Goal: Check status: Check status

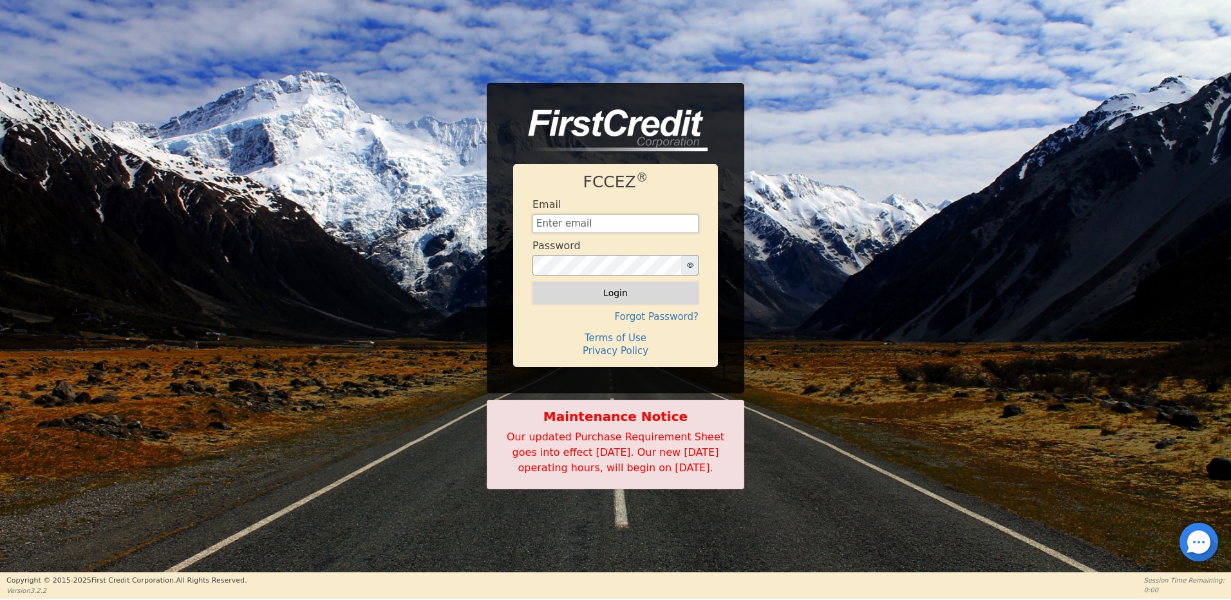
type input "[EMAIL_ADDRESS][DOMAIN_NAME]"
click at [630, 287] on button "Login" at bounding box center [616, 293] width 166 height 22
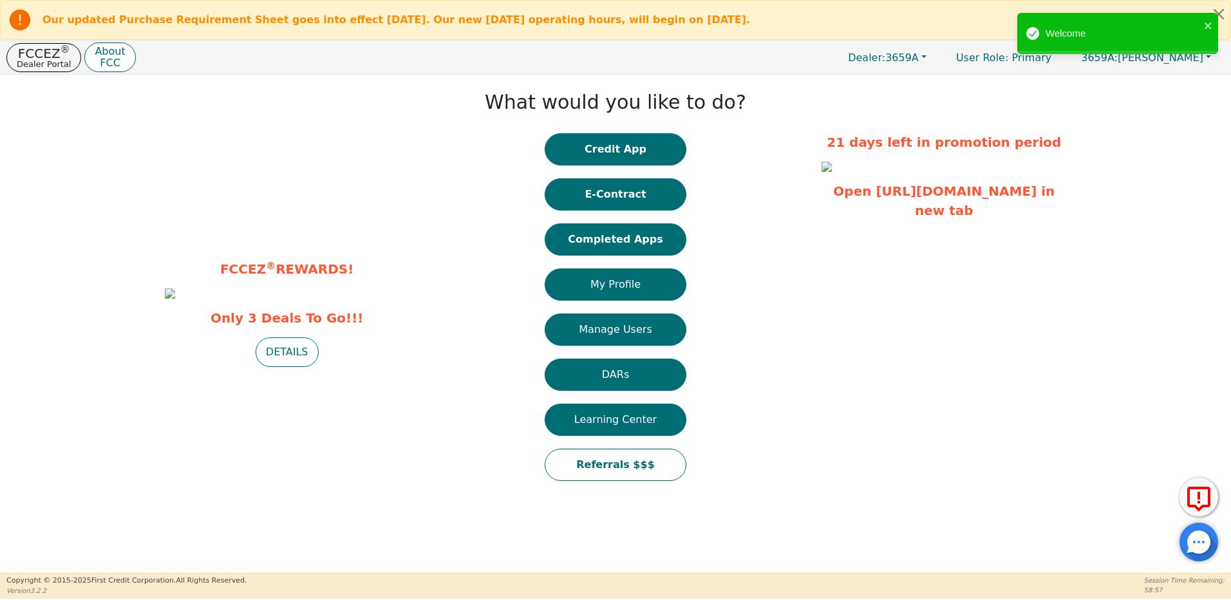
click at [627, 246] on button "Completed Apps" at bounding box center [616, 239] width 142 height 32
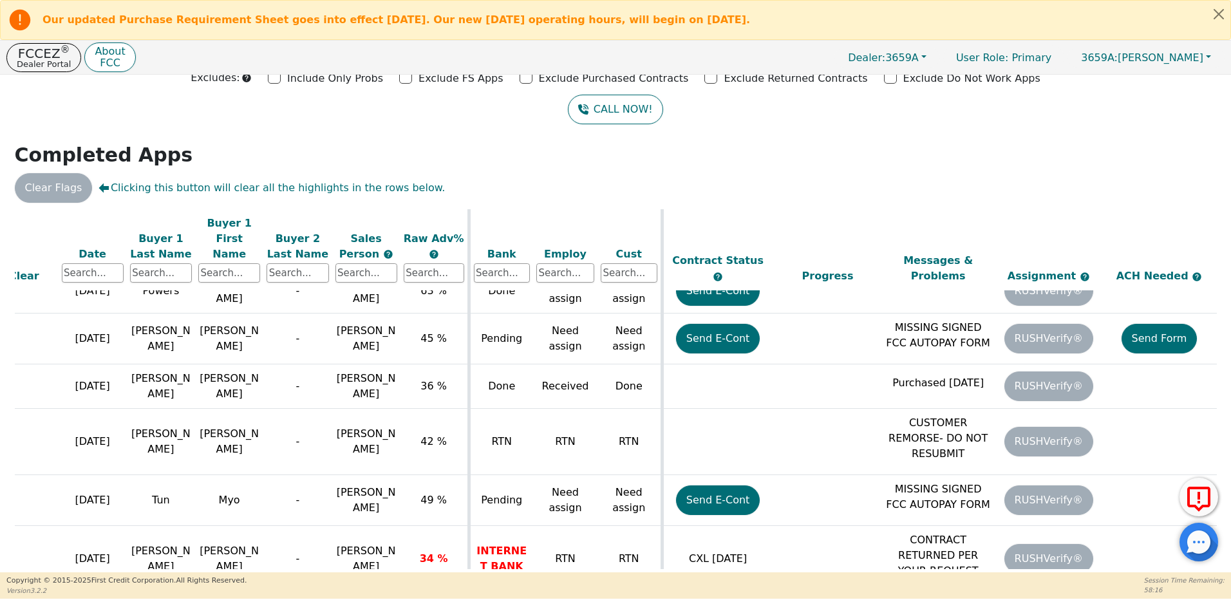
scroll to position [1307, 210]
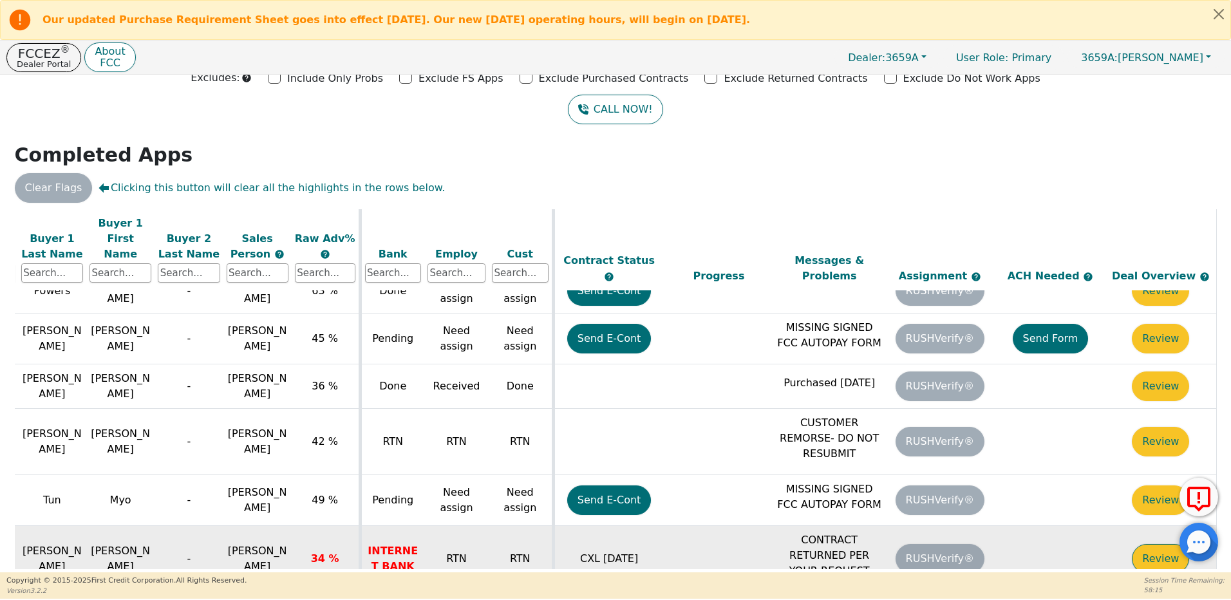
click at [1154, 544] on button "Review" at bounding box center [1160, 559] width 57 height 30
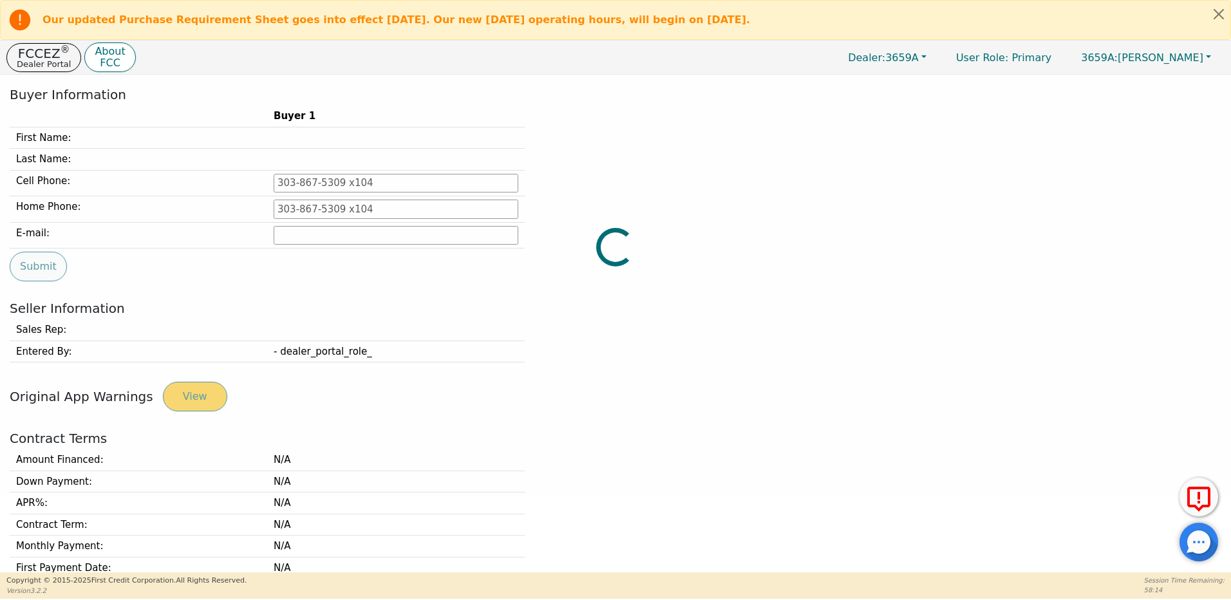
type input "[PHONE_NUMBER]"
type input "[PERSON_NAME][EMAIL_ADDRESS][DOMAIN_NAME]"
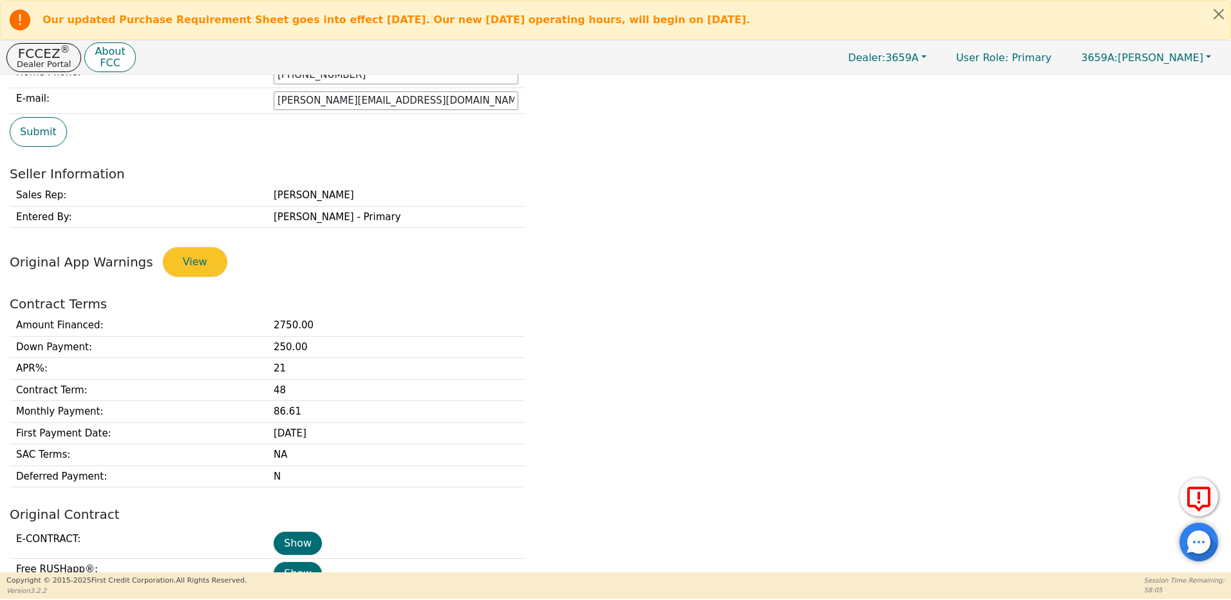
scroll to position [462, 0]
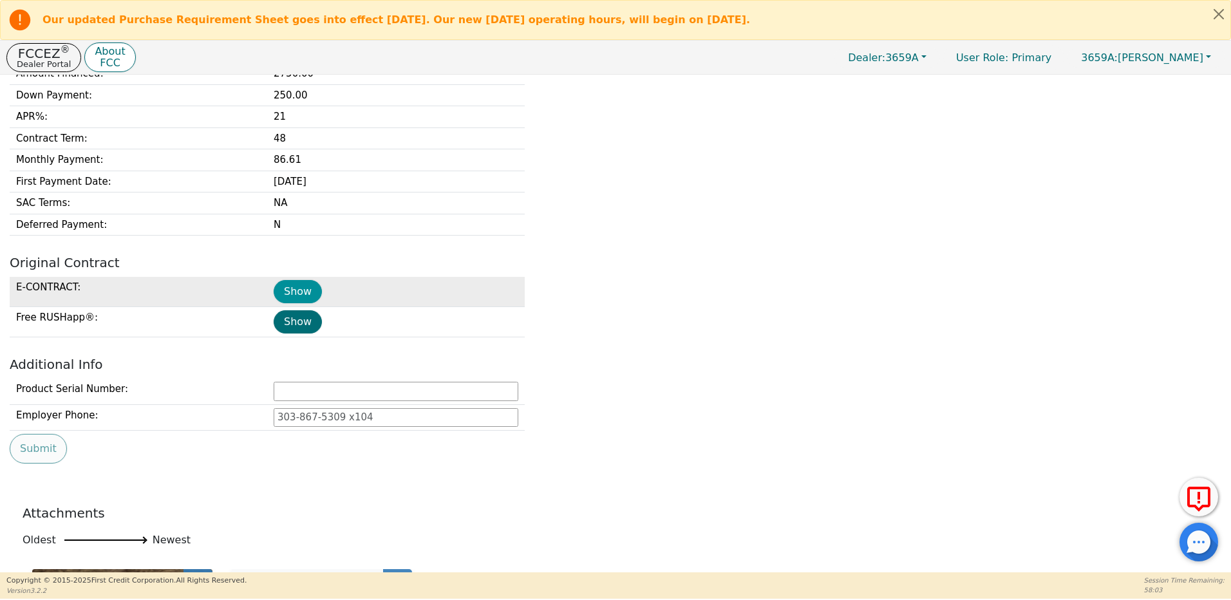
click at [302, 291] on button "Show" at bounding box center [298, 291] width 48 height 23
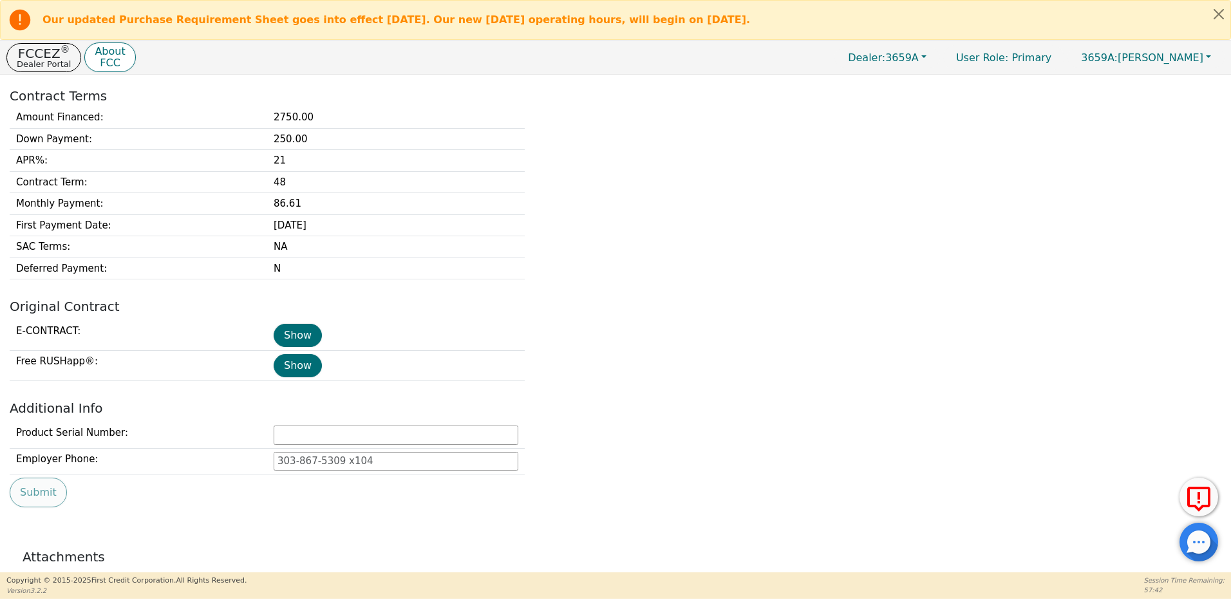
scroll to position [0, 0]
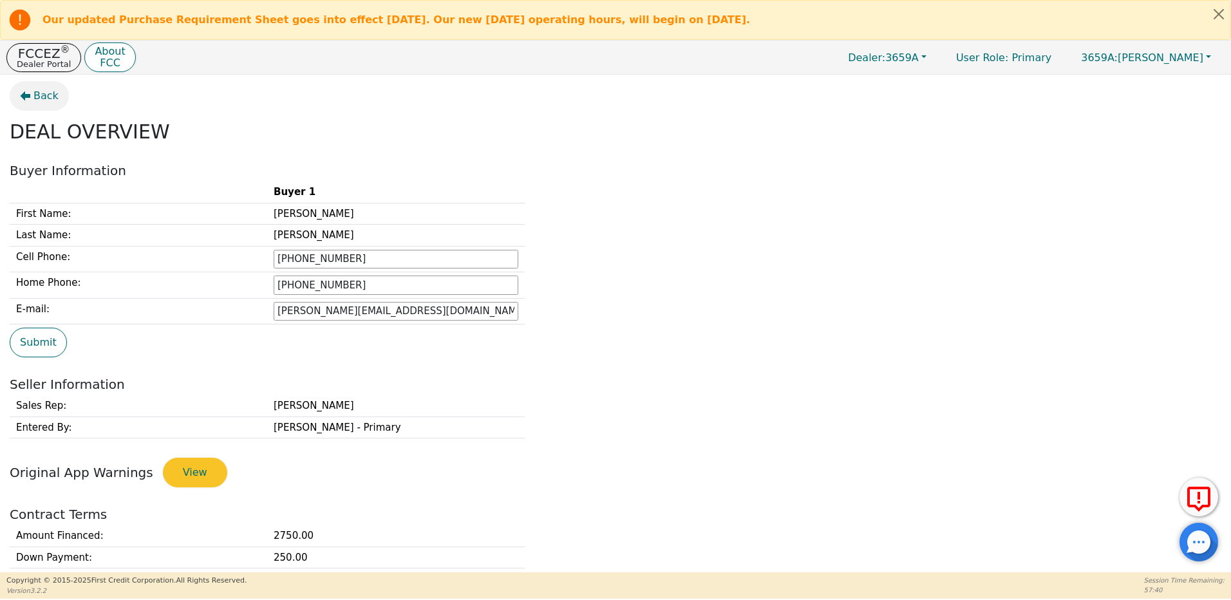
click at [45, 99] on span "Back" at bounding box center [45, 95] width 25 height 15
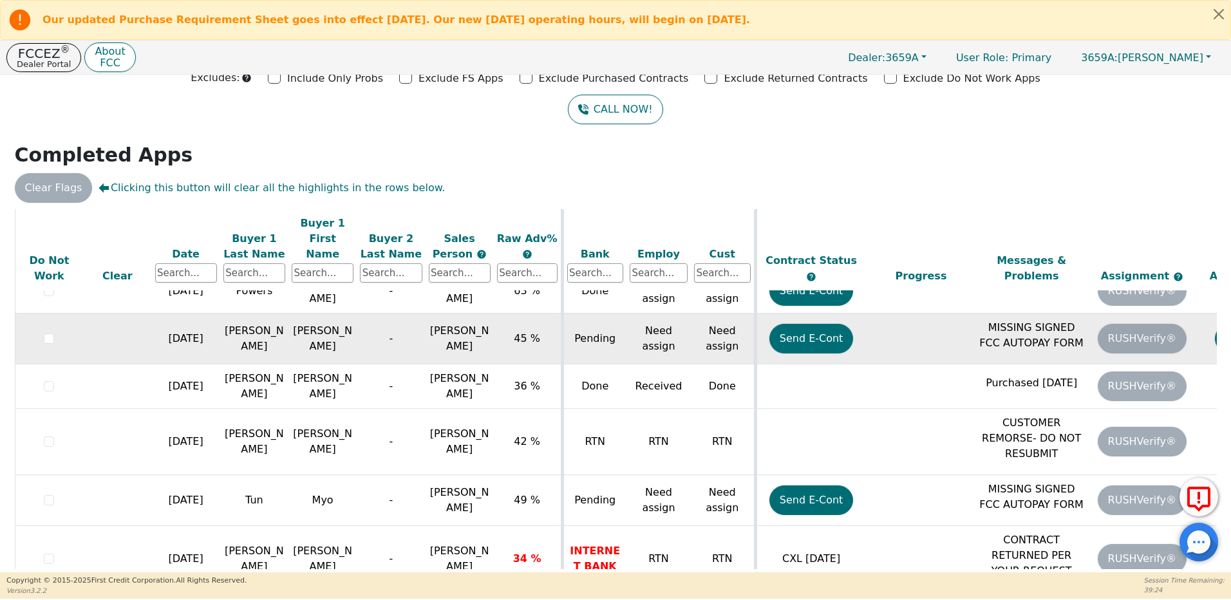
scroll to position [1243, 0]
